Goal: Obtain resource: Download file/media

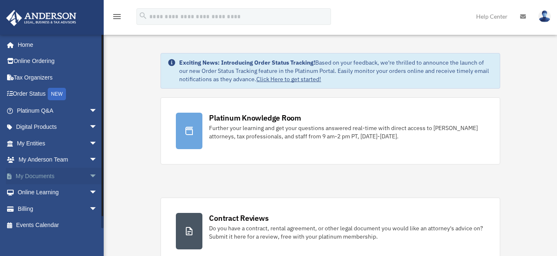
click at [89, 176] on span "arrow_drop_down" at bounding box center [97, 176] width 17 height 17
click at [46, 189] on link "Box" at bounding box center [61, 192] width 98 height 17
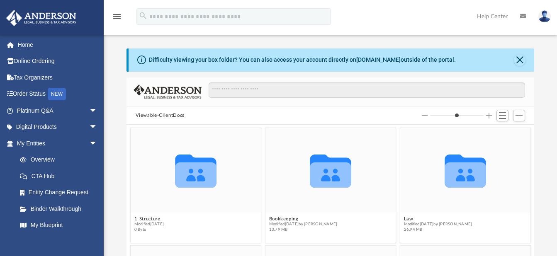
scroll to position [182, 401]
click at [521, 61] on button "Close" at bounding box center [520, 60] width 12 height 12
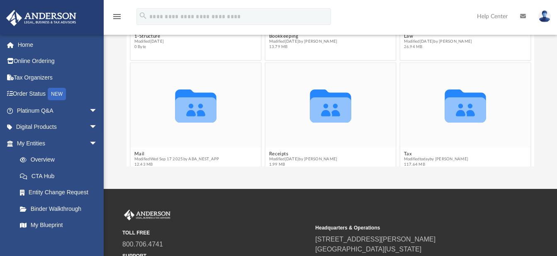
scroll to position [51, 0]
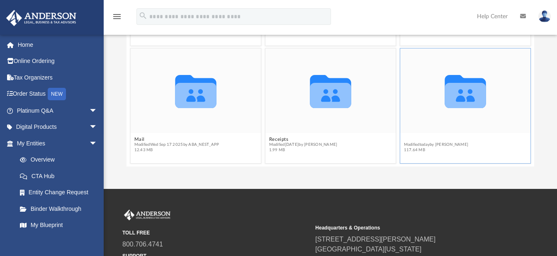
click at [404, 137] on figcaption "Tax Modified today by Reba Roy 117.64 MB" at bounding box center [465, 145] width 130 height 22
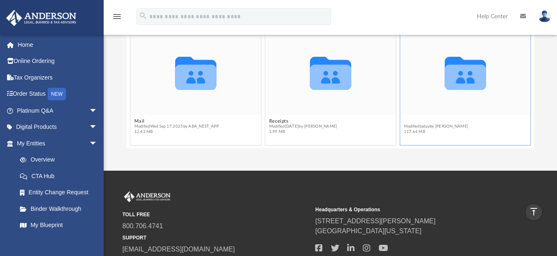
click at [403, 119] on button "Tax" at bounding box center [435, 121] width 65 height 5
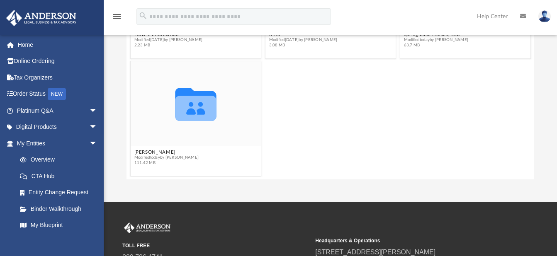
scroll to position [108, 0]
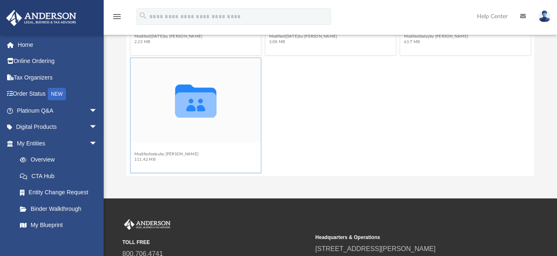
click at [148, 148] on figcaption "Wise, Dwayne Modified today by Reba Roy 111.42 MB" at bounding box center [195, 154] width 130 height 22
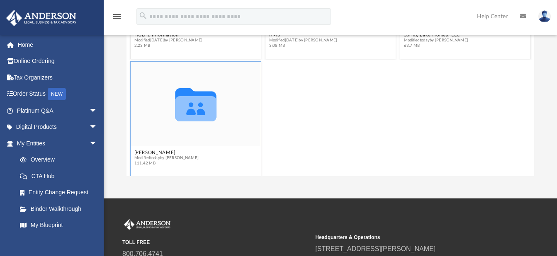
click at [158, 148] on figcaption "Wise, Dwayne Modified today by Reba Roy 111.42 MB" at bounding box center [195, 158] width 130 height 22
click at [148, 152] on button "Wise, Dwayne" at bounding box center [166, 152] width 65 height 5
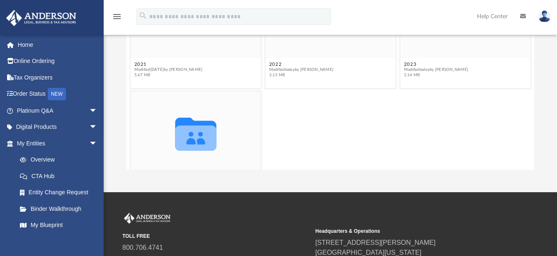
scroll to position [80, 0]
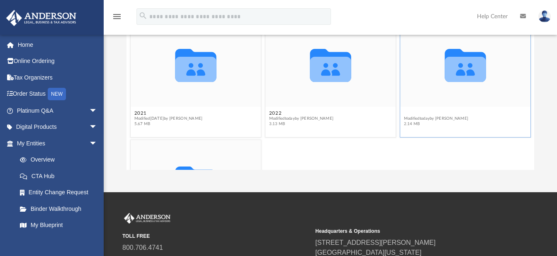
click at [408, 111] on button "2023" at bounding box center [435, 113] width 65 height 5
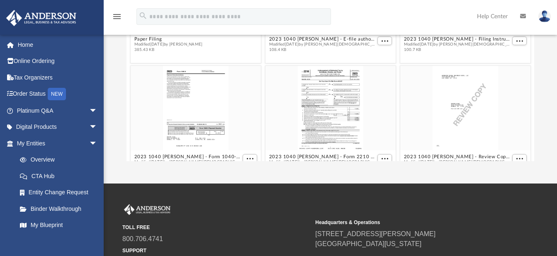
scroll to position [51, 0]
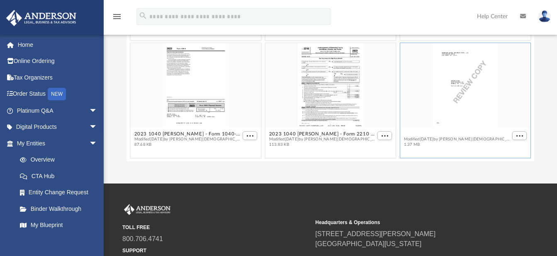
click at [490, 134] on figcaption "2023 1040 Wise, Dwayne - Review Copy.pdf Modified Tue Sep 23 2025 by Oshee Jain…" at bounding box center [465, 140] width 130 height 22
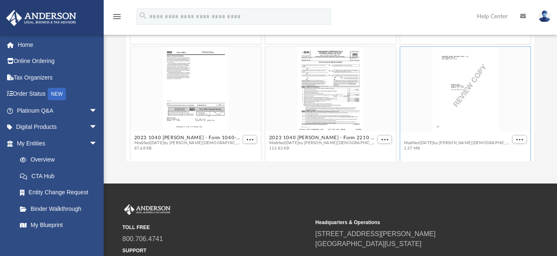
click at [427, 136] on button "2023 1040 Wise, Dwayne - Review Copy.pdf" at bounding box center [456, 137] width 107 height 5
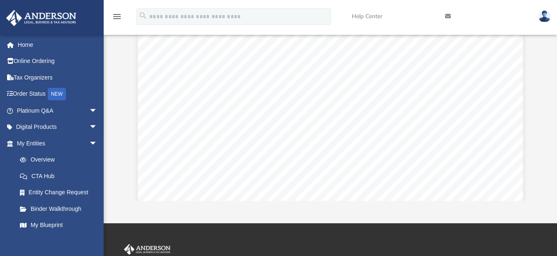
scroll to position [91, 0]
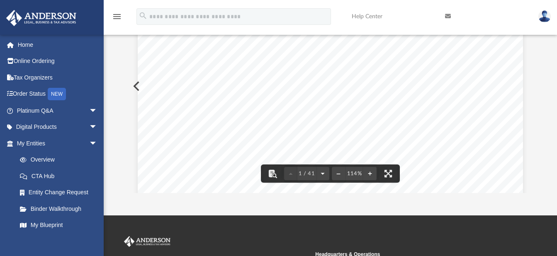
click at [324, 174] on button "File preview" at bounding box center [322, 174] width 13 height 18
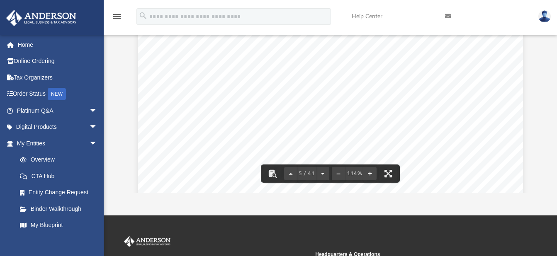
click at [324, 174] on button "File preview" at bounding box center [322, 174] width 13 height 18
drag, startPoint x: 514, startPoint y: 114, endPoint x: 513, endPoint y: 145, distance: 30.7
click at [513, 145] on div "(Rev. January 2021) 319995 04-01-23 Social security number Spouse's social secu…" at bounding box center [330, 235] width 385 height 498
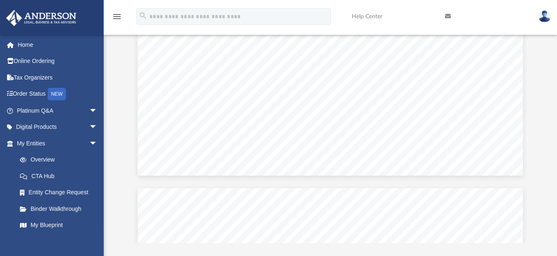
scroll to position [3981, 0]
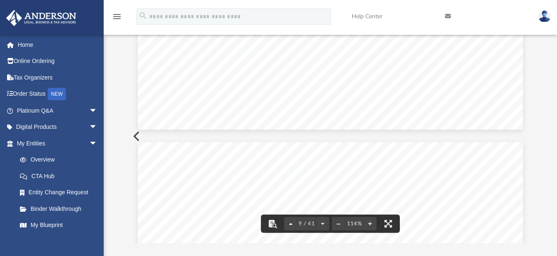
click at [289, 224] on button "File preview" at bounding box center [290, 224] width 13 height 18
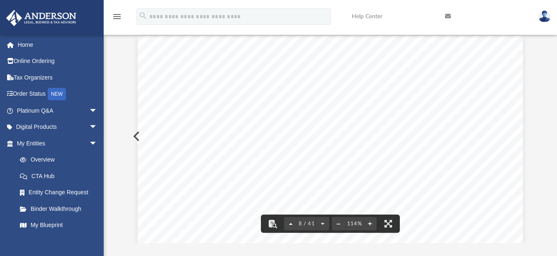
click at [289, 224] on button "File preview" at bounding box center [290, 224] width 13 height 18
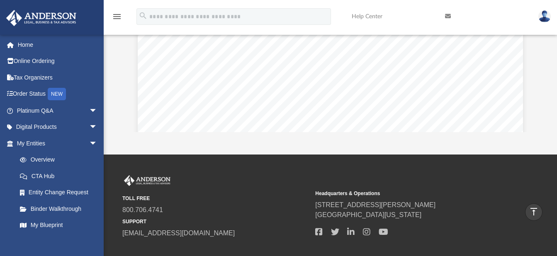
scroll to position [131, 0]
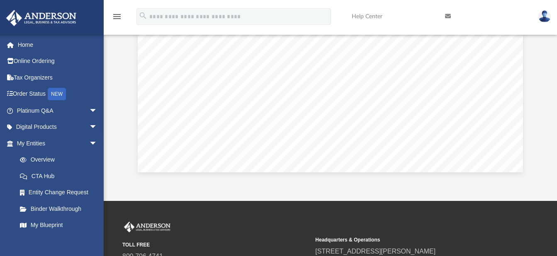
scroll to position [201, 0]
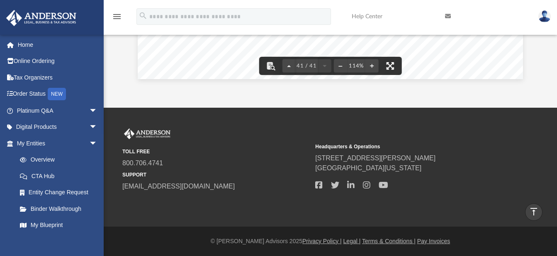
click at [391, 63] on button "File preview" at bounding box center [390, 66] width 18 height 18
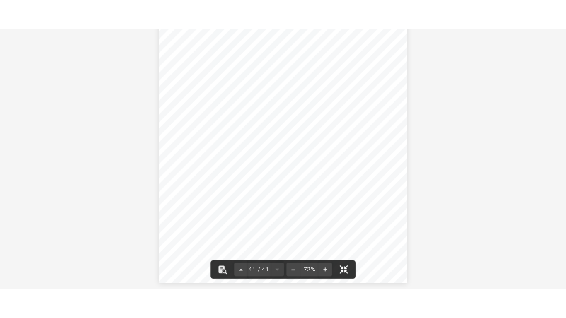
scroll to position [182, 410]
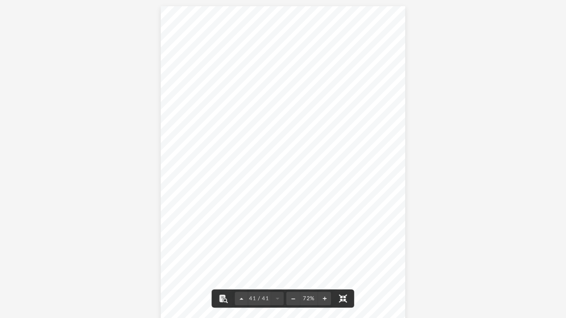
type input "*"
click at [323, 256] on button "File preview" at bounding box center [324, 299] width 13 height 18
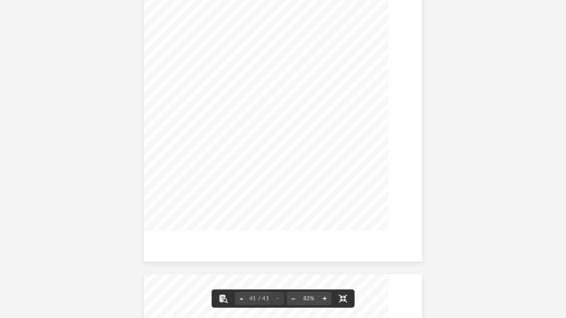
scroll to position [14910, 0]
click at [323, 256] on button "File preview" at bounding box center [324, 299] width 13 height 18
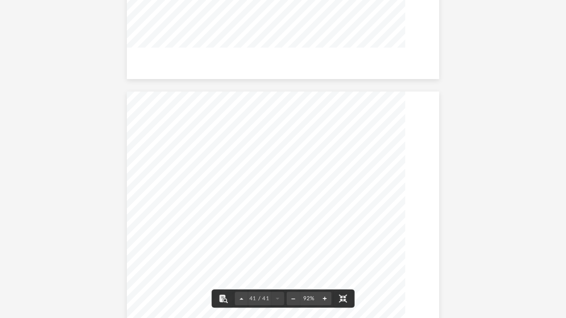
scroll to position [16662, 0]
click at [323, 256] on button "File preview" at bounding box center [324, 299] width 13 height 18
drag, startPoint x: 451, startPoint y: 287, endPoint x: 446, endPoint y: 308, distance: 22.0
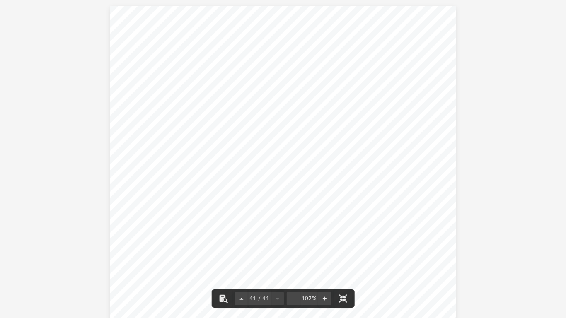
click at [443, 256] on div "REVIEW COPY }}}}}}}}}}} }}}}}}}}}}} DWAYNE WISE 435-06-3390 ~~~~~~~~~~~~~~~~~~~…" at bounding box center [283, 230] width 346 height 448
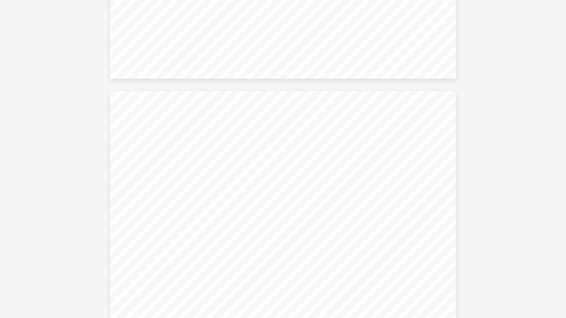
scroll to position [1114, 0]
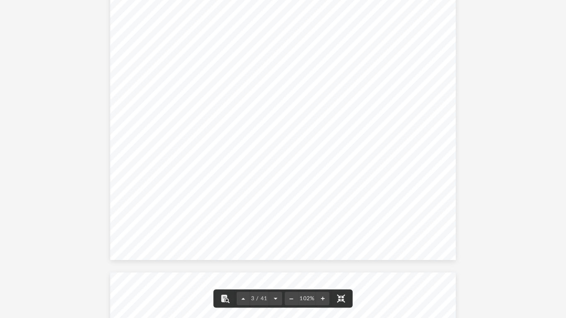
drag, startPoint x: 490, startPoint y: 80, endPoint x: 503, endPoint y: 137, distance: 58.3
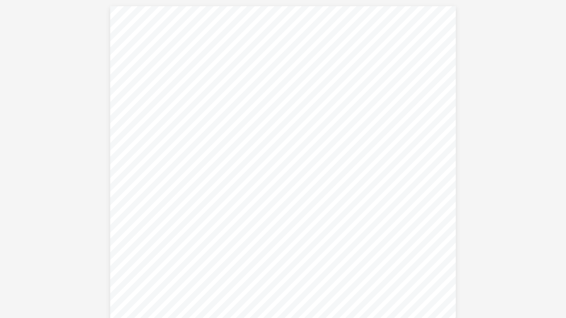
scroll to position [279, 0]
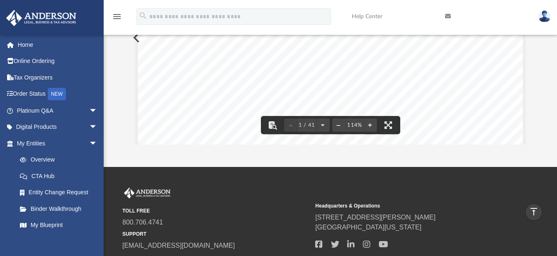
scroll to position [8, 0]
